Goal: Task Accomplishment & Management: Use online tool/utility

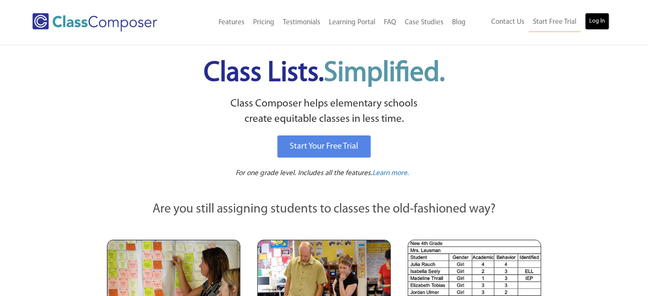
click at [599, 18] on link "Log In" at bounding box center [597, 21] width 24 height 17
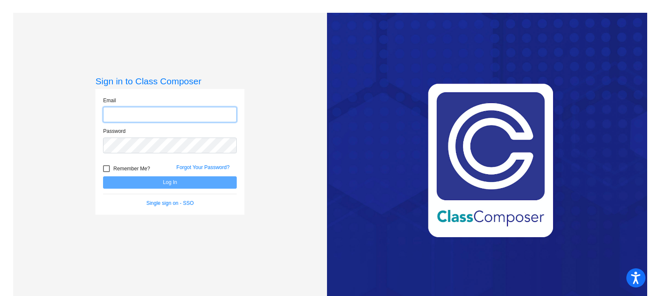
type input "[EMAIL_ADDRESS][DOMAIN_NAME]"
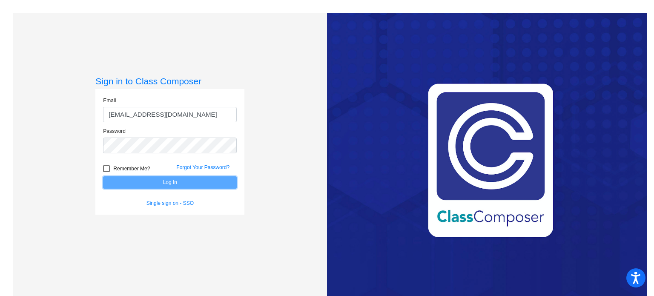
click at [162, 185] on button "Log In" at bounding box center [170, 182] width 134 height 12
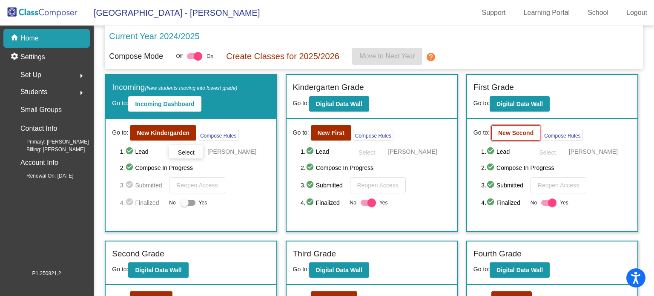
click at [509, 133] on b "New Second" at bounding box center [515, 132] width 35 height 7
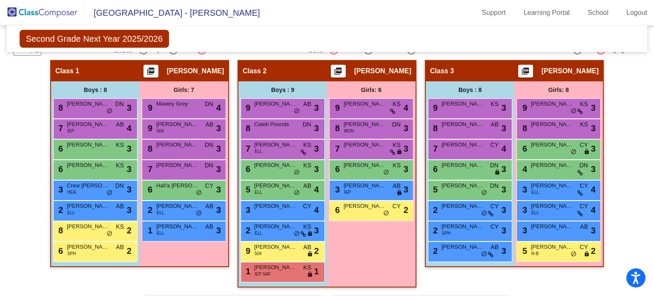
scroll to position [169, 0]
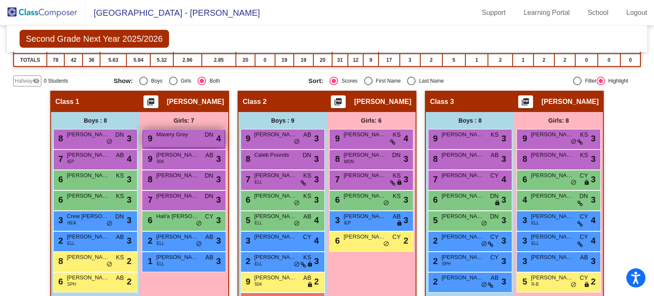
click at [222, 129] on div "9 Mavery Grey DN lock do_not_disturb_alt 4" at bounding box center [183, 137] width 81 height 17
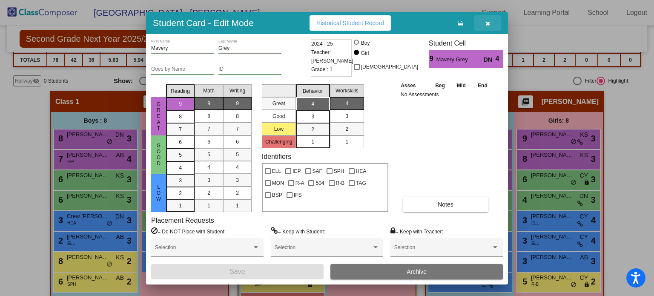
click at [486, 23] on icon "button" at bounding box center [487, 23] width 5 height 6
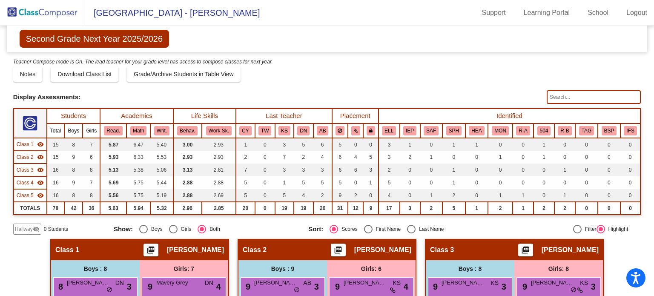
scroll to position [20, 0]
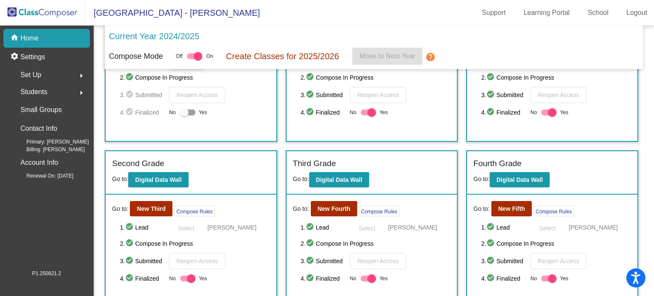
scroll to position [91, 0]
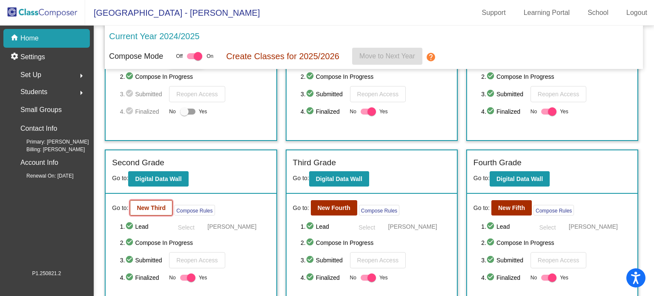
click at [149, 204] on b "New Third" at bounding box center [151, 207] width 29 height 7
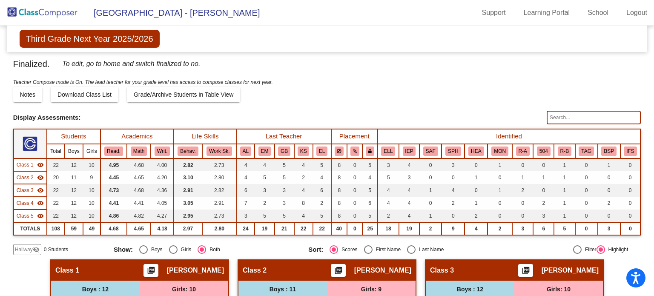
scroll to position [10, 0]
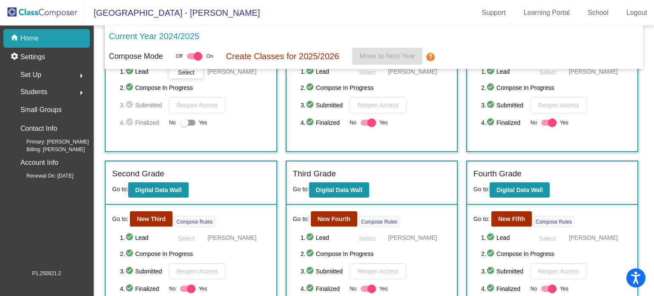
scroll to position [82, 0]
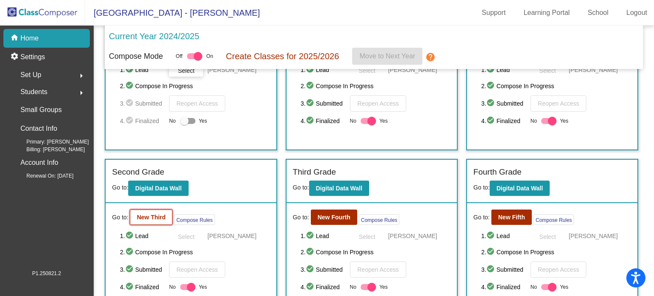
click at [158, 214] on b "New Third" at bounding box center [151, 217] width 29 height 7
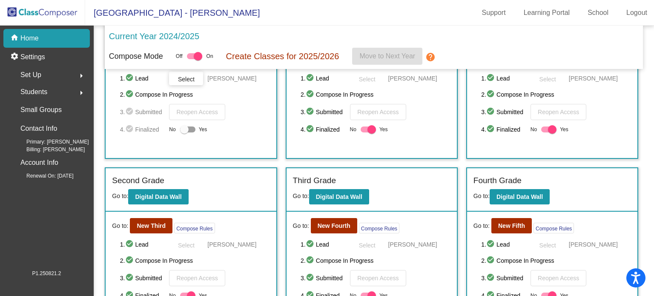
scroll to position [74, 0]
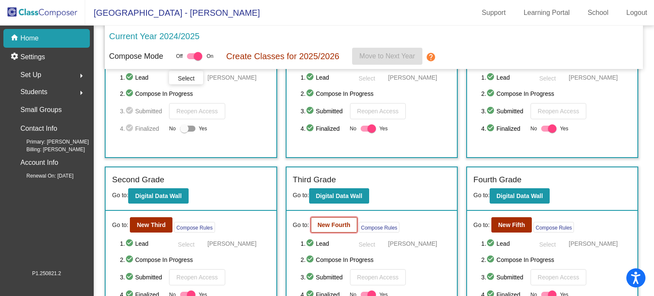
click at [344, 218] on button "New Fourth" at bounding box center [334, 224] width 46 height 15
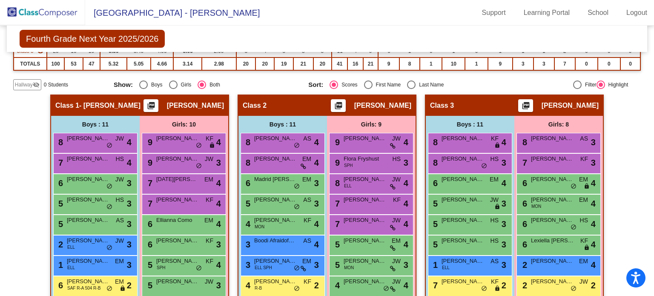
scroll to position [163, 0]
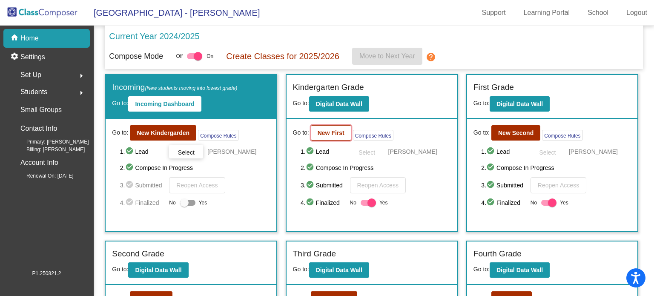
click at [333, 136] on button "New First" at bounding box center [331, 132] width 40 height 15
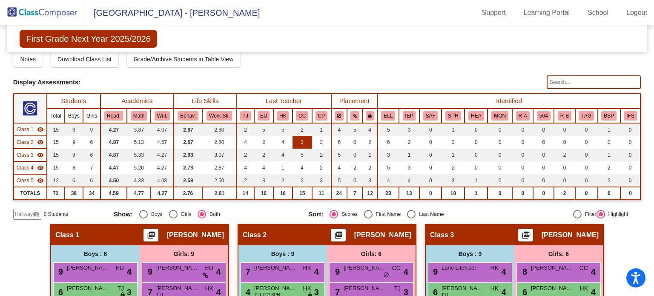
scroll to position [28, 0]
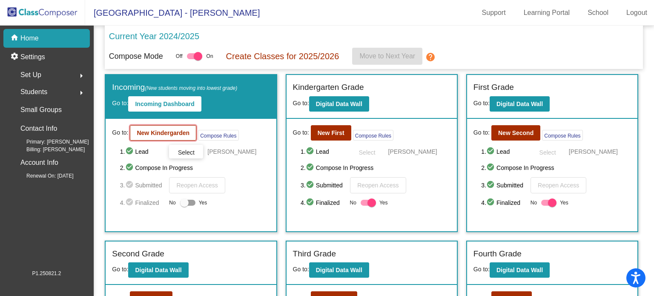
click at [177, 131] on b "New Kindergarden" at bounding box center [163, 132] width 53 height 7
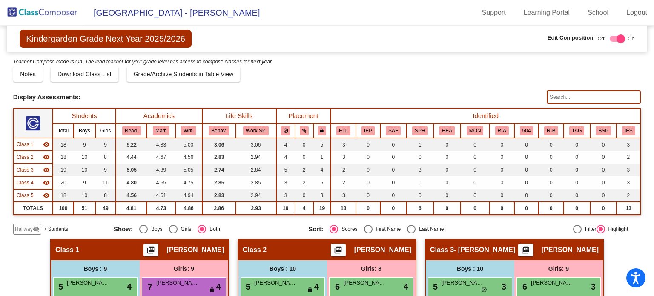
click at [569, 103] on input "text" at bounding box center [594, 97] width 94 height 14
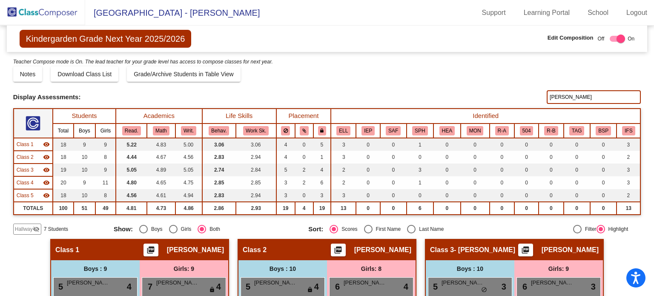
click at [567, 100] on input "[PERSON_NAME]" at bounding box center [594, 97] width 94 height 14
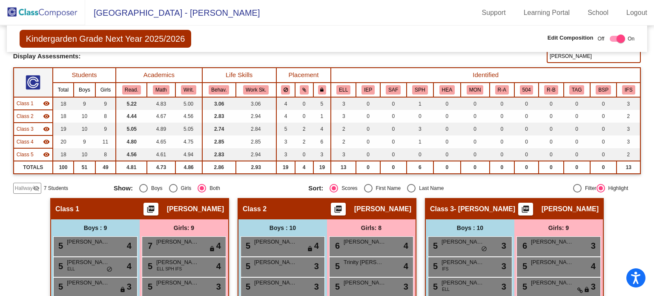
scroll to position [40, 0]
type input "f"
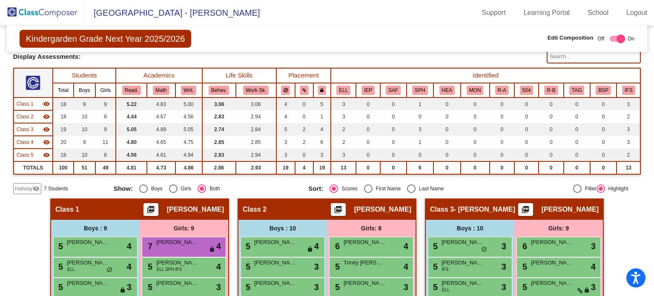
click at [439, 20] on mat-toolbar "[GEOGRAPHIC_DATA] - [PERSON_NAME] Support Learning Portal School Logout" at bounding box center [327, 13] width 654 height 26
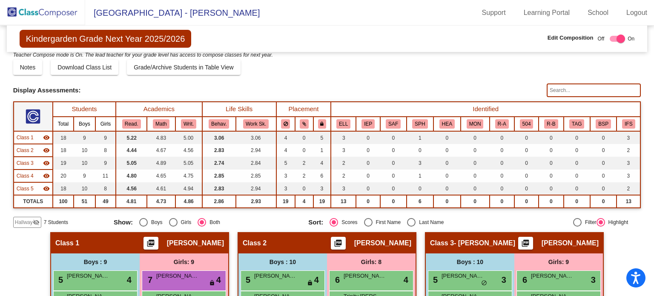
scroll to position [5, 0]
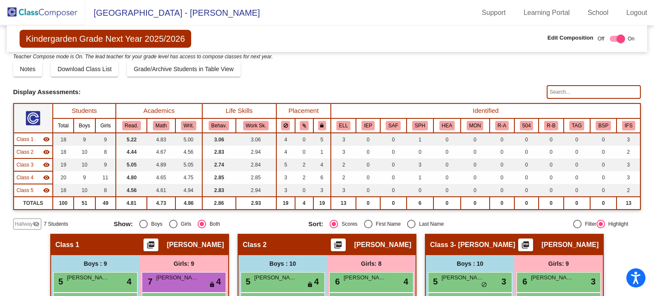
click at [566, 89] on input "text" at bounding box center [594, 92] width 94 height 14
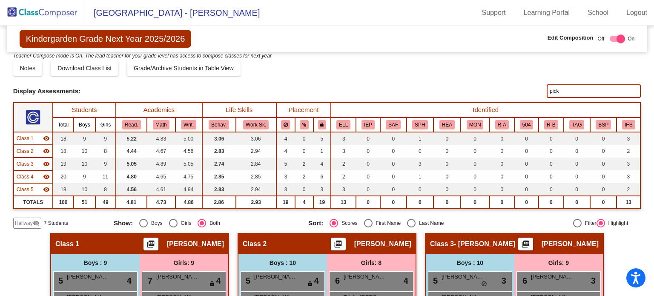
scroll to position [0, 0]
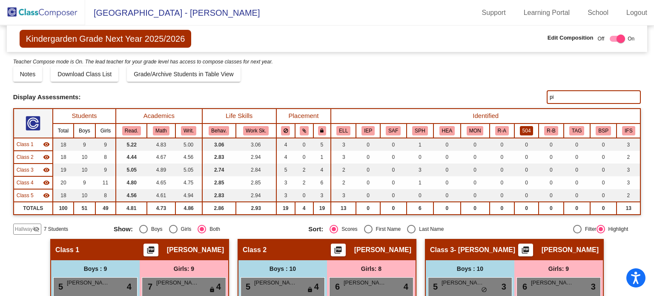
type input "p"
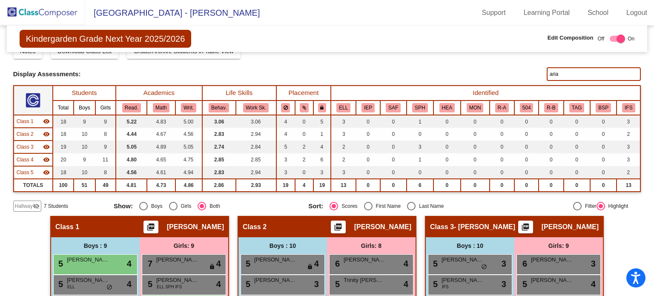
scroll to position [23, 0]
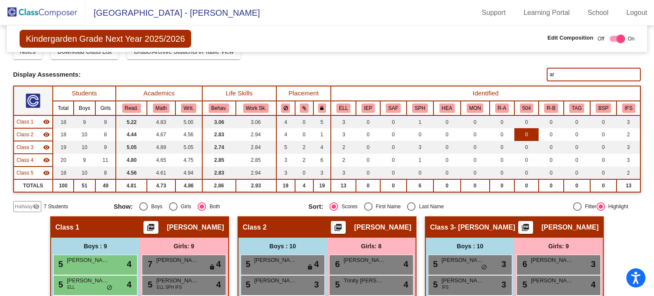
type input "a"
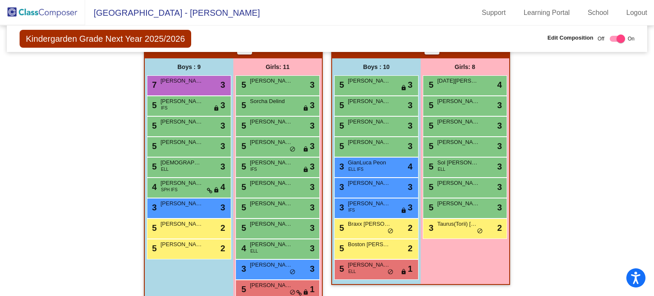
scroll to position [472, 0]
